Goal: Navigation & Orientation: Find specific page/section

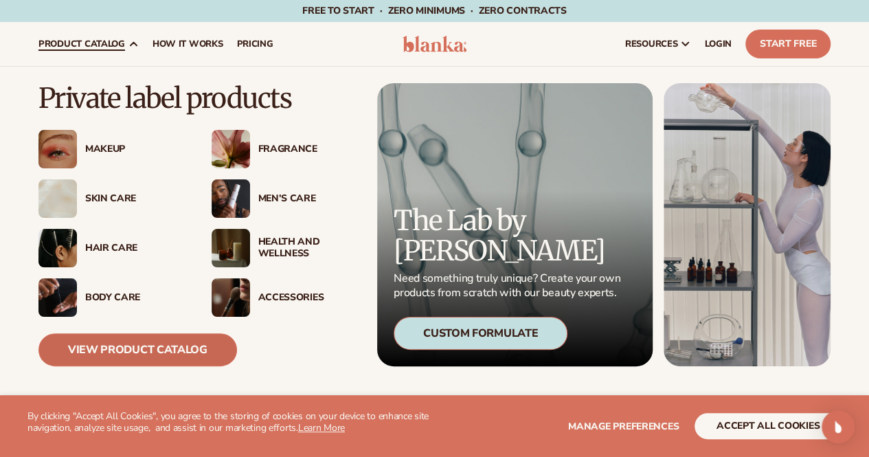
click at [175, 348] on link "View Product Catalog" at bounding box center [137, 349] width 199 height 33
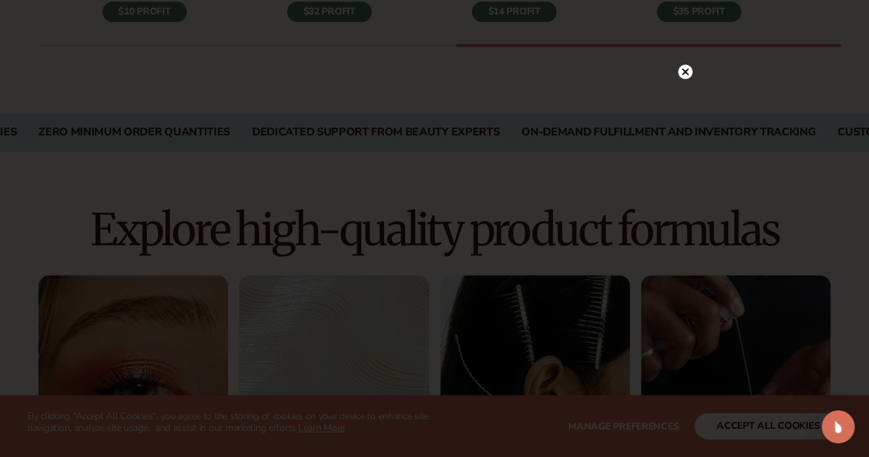
scroll to position [764, 0]
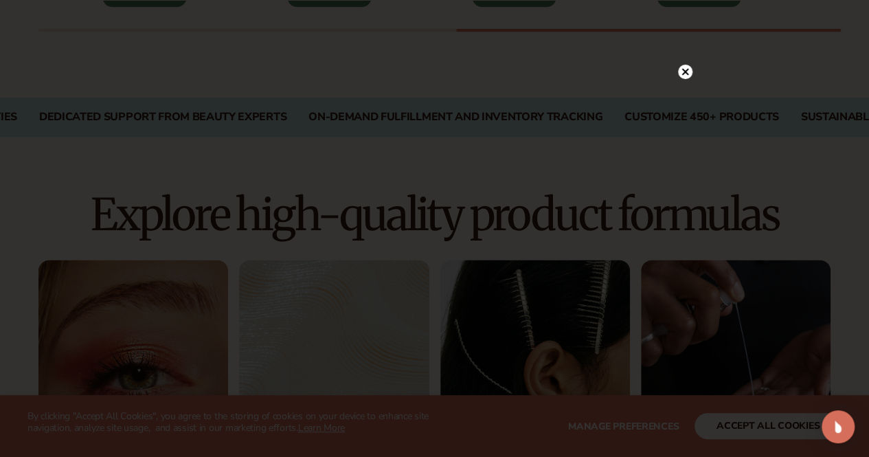
click at [687, 77] on circle at bounding box center [685, 72] width 14 height 14
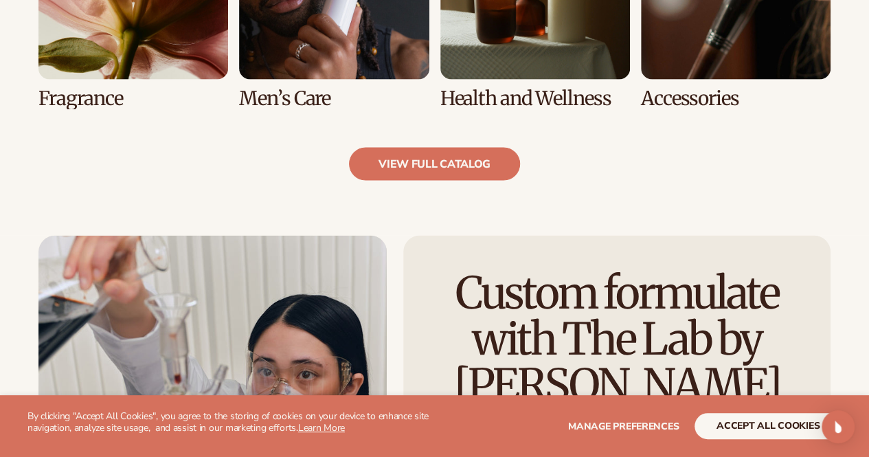
scroll to position [1384, 0]
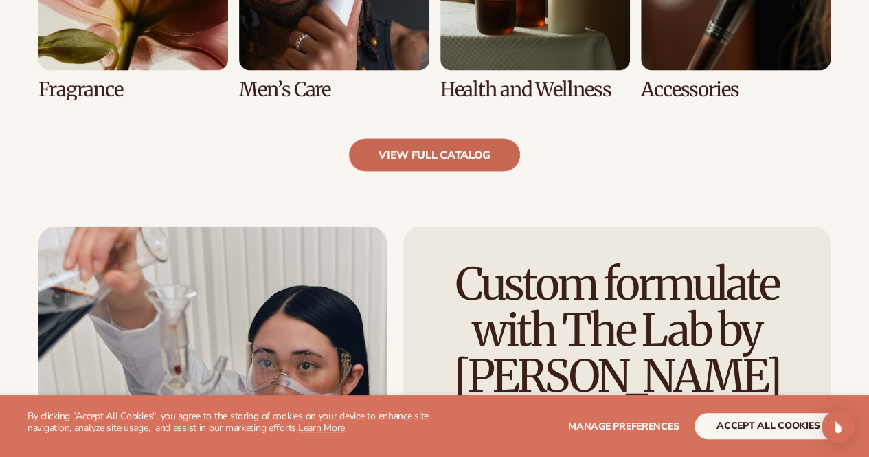
click at [432, 165] on link "view full catalog" at bounding box center [434, 155] width 171 height 33
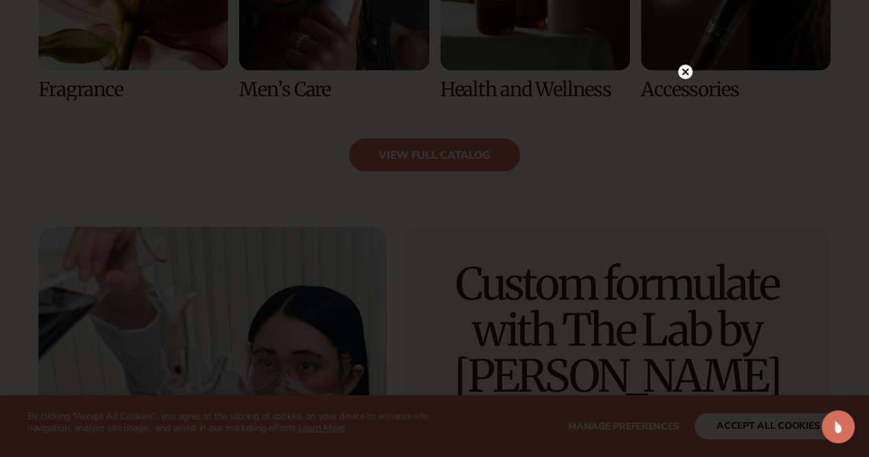
click at [683, 72] on circle at bounding box center [685, 72] width 14 height 14
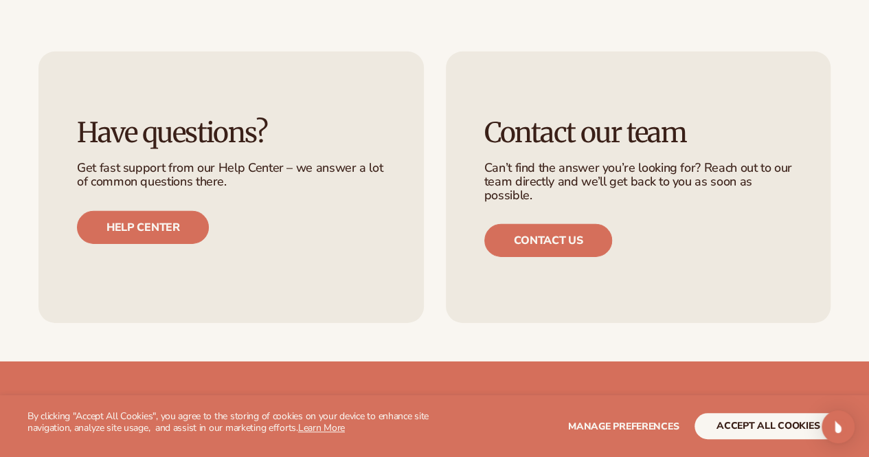
scroll to position [2042, 0]
